Goal: Use online tool/utility: Use online tool/utility

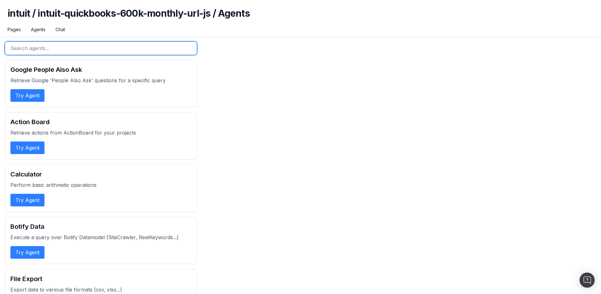
click at [35, 50] on input "text" at bounding box center [101, 48] width 192 height 13
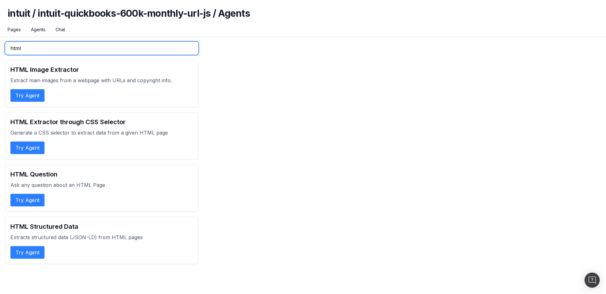
type input "html"
click at [22, 200] on button "Try Agent" at bounding box center [27, 200] width 34 height 13
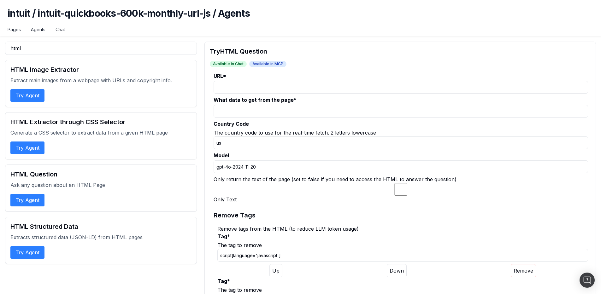
click at [251, 85] on input "URL *" at bounding box center [401, 87] width 375 height 13
click at [277, 108] on input "What data to get from the page *" at bounding box center [401, 111] width 375 height 13
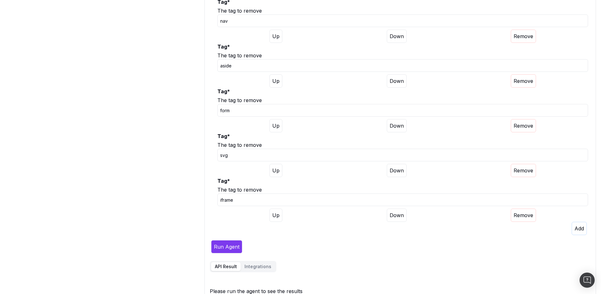
scroll to position [425, 0]
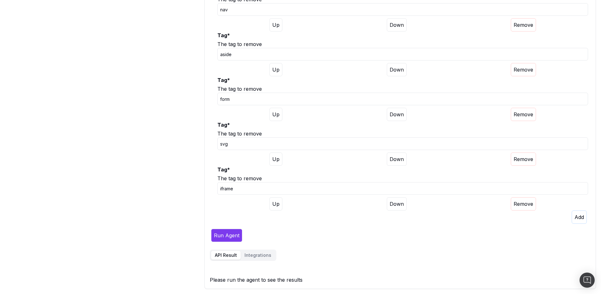
click at [256, 255] on button "Integrations" at bounding box center [258, 255] width 34 height 9
click at [230, 138] on div "Try HTML Question Available in Chat Available in MCP URL * What data to get fro…" at bounding box center [401, 14] width 392 height 796
click at [254, 258] on button "Integrations" at bounding box center [258, 255] width 34 height 9
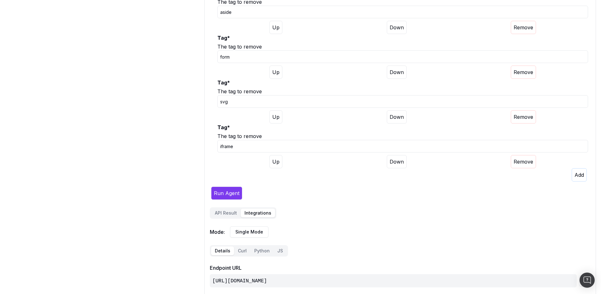
scroll to position [547, 0]
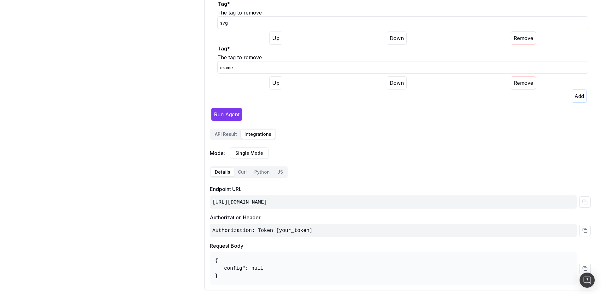
drag, startPoint x: 502, startPoint y: 201, endPoint x: 225, endPoint y: 204, distance: 276.8
click at [222, 204] on div "[URL][DOMAIN_NAME]" at bounding box center [393, 202] width 367 height 13
